Goal: Transaction & Acquisition: Purchase product/service

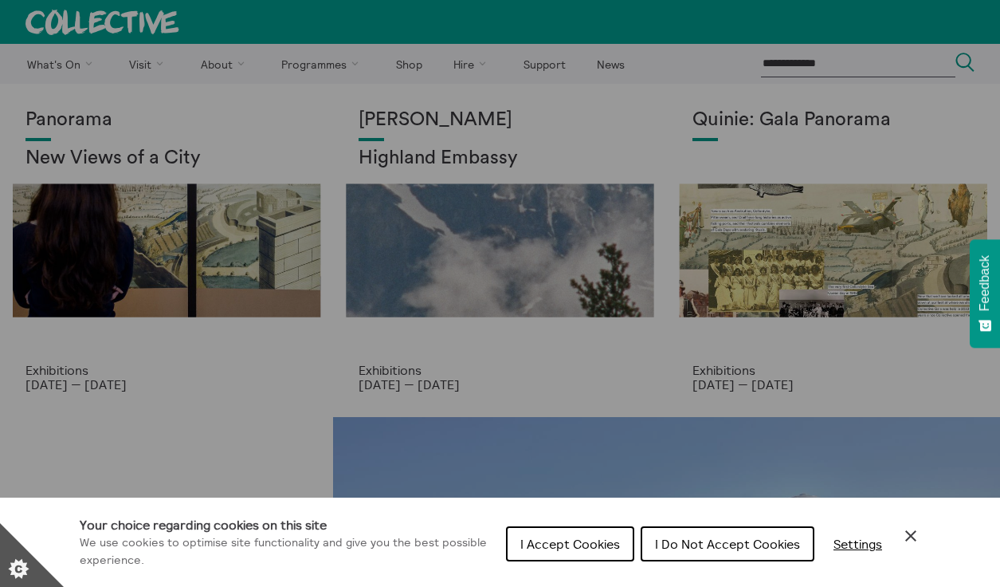
click at [592, 545] on span "I Accept Cookies" at bounding box center [570, 544] width 100 height 16
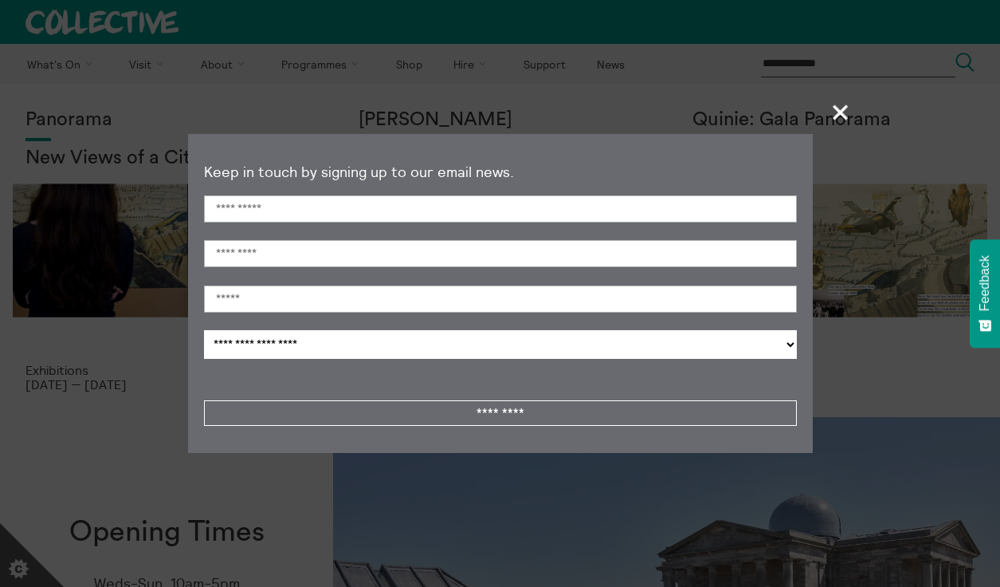
click at [840, 112] on span "+" at bounding box center [841, 111] width 47 height 47
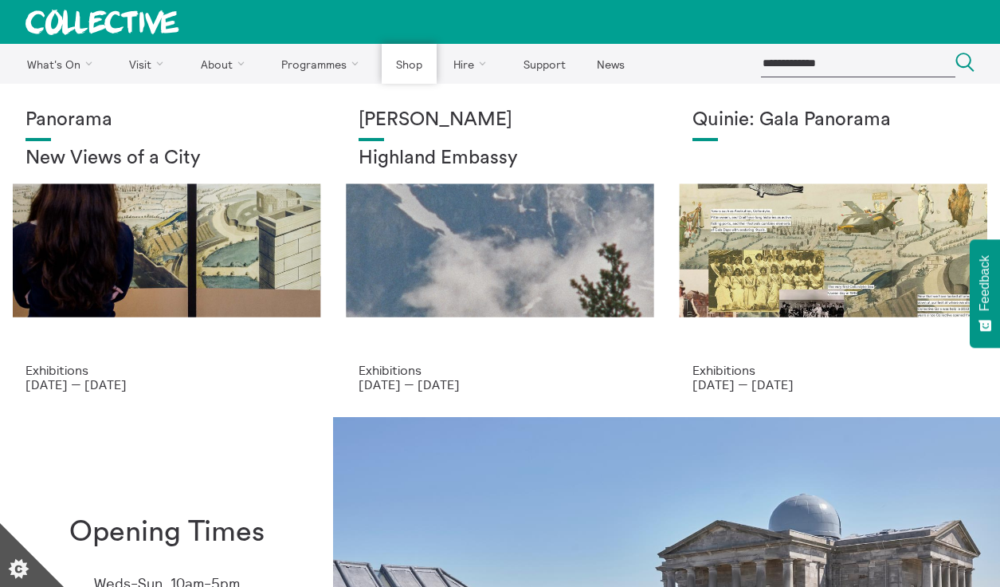
click at [394, 66] on link "Shop" at bounding box center [409, 64] width 54 height 40
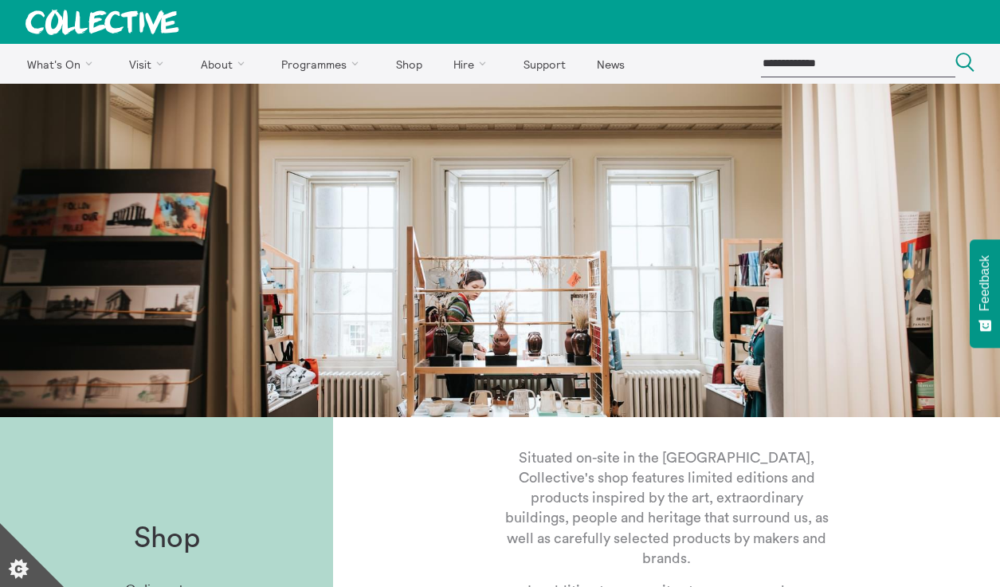
scroll to position [395, 0]
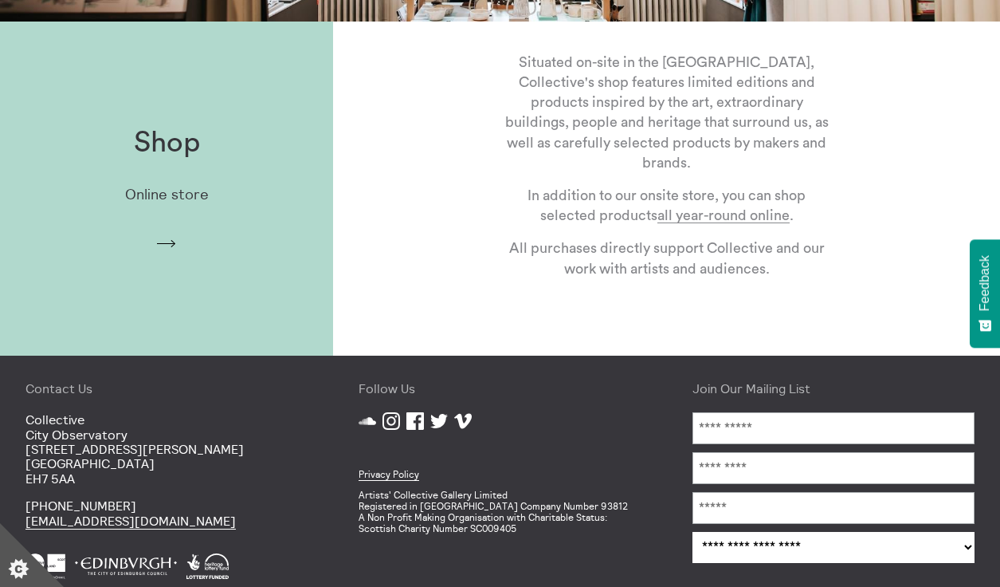
click at [169, 229] on div "Shop Online store Arrow" at bounding box center [166, 188] width 333 height 175
